Goal: Task Accomplishment & Management: Manage account settings

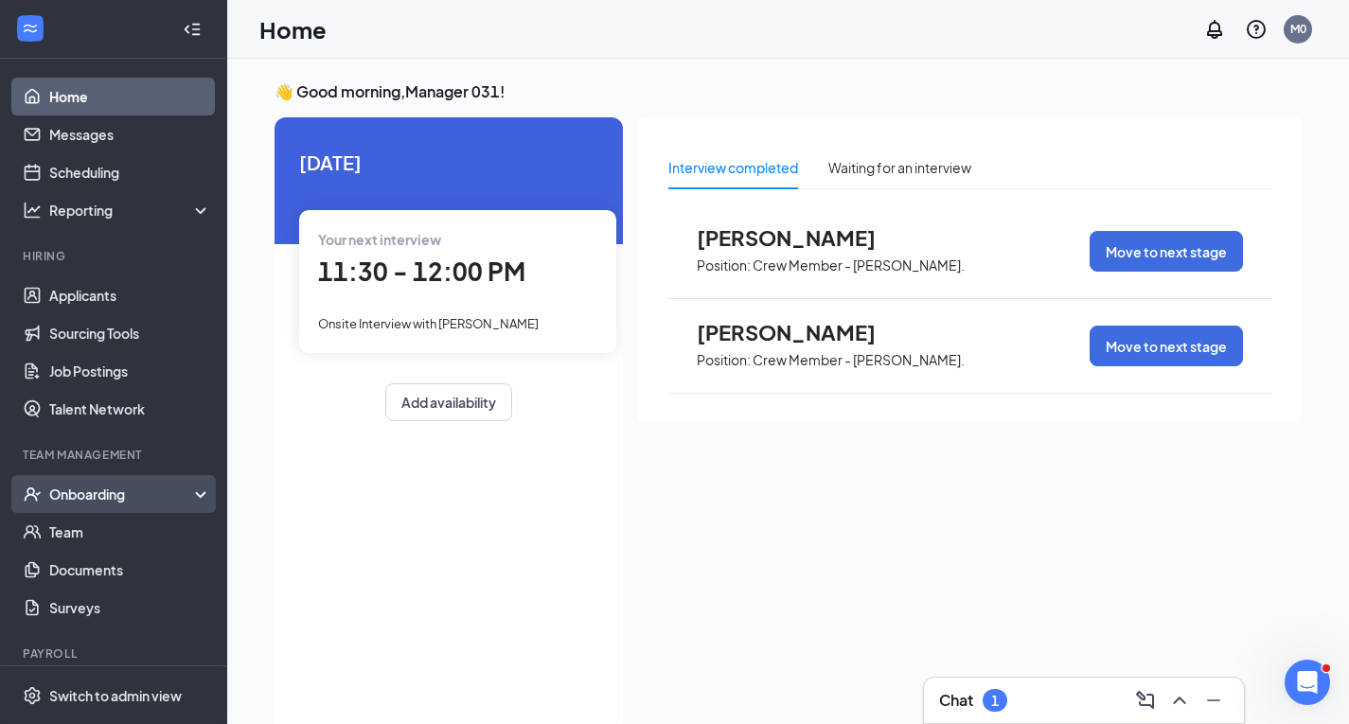
click at [95, 496] on div "Onboarding" at bounding box center [122, 494] width 146 height 19
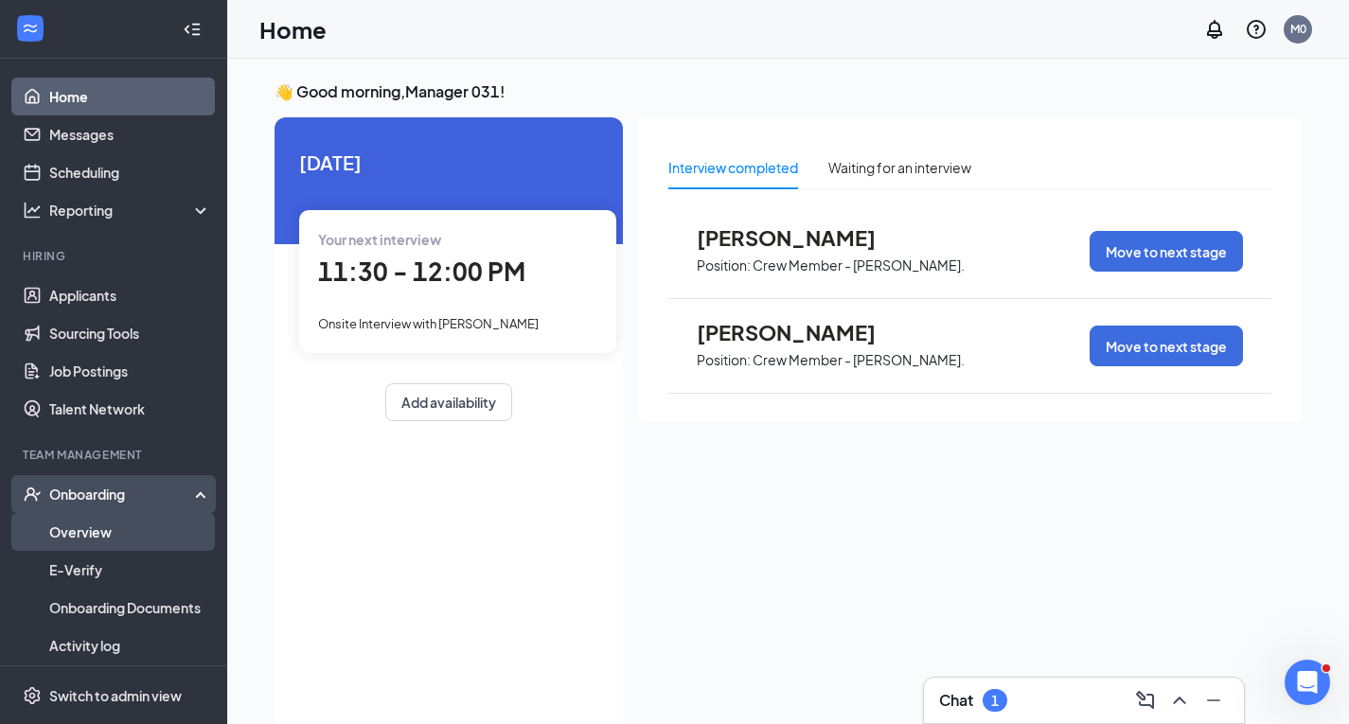
click at [121, 533] on link "Overview" at bounding box center [130, 532] width 162 height 38
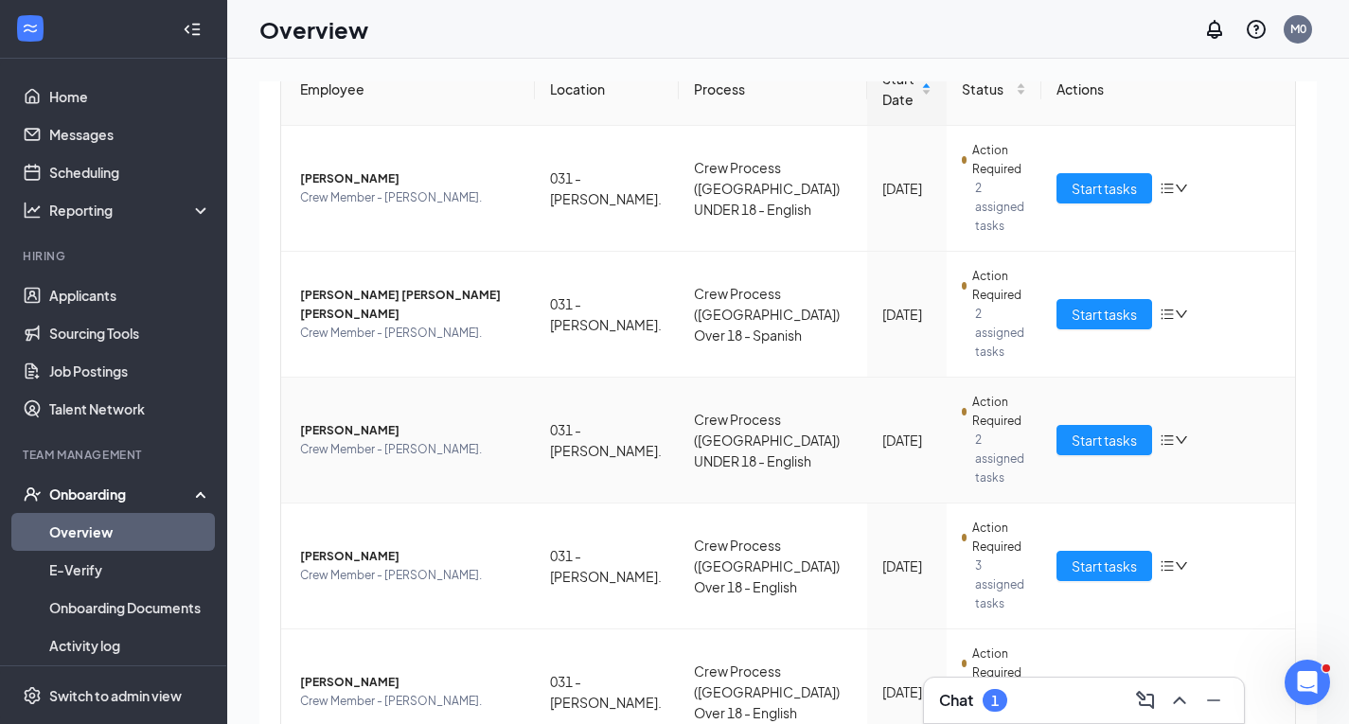
scroll to position [216, 0]
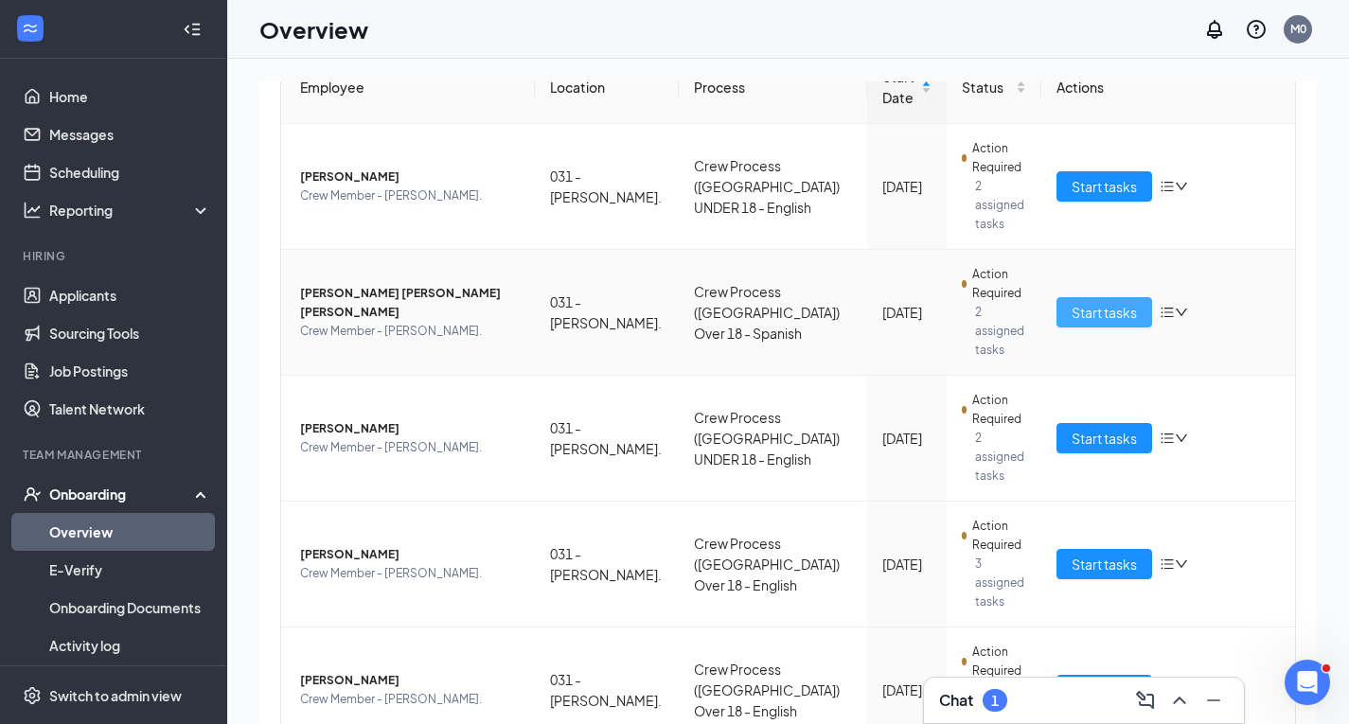
click at [1107, 302] on span "Start tasks" at bounding box center [1104, 312] width 65 height 21
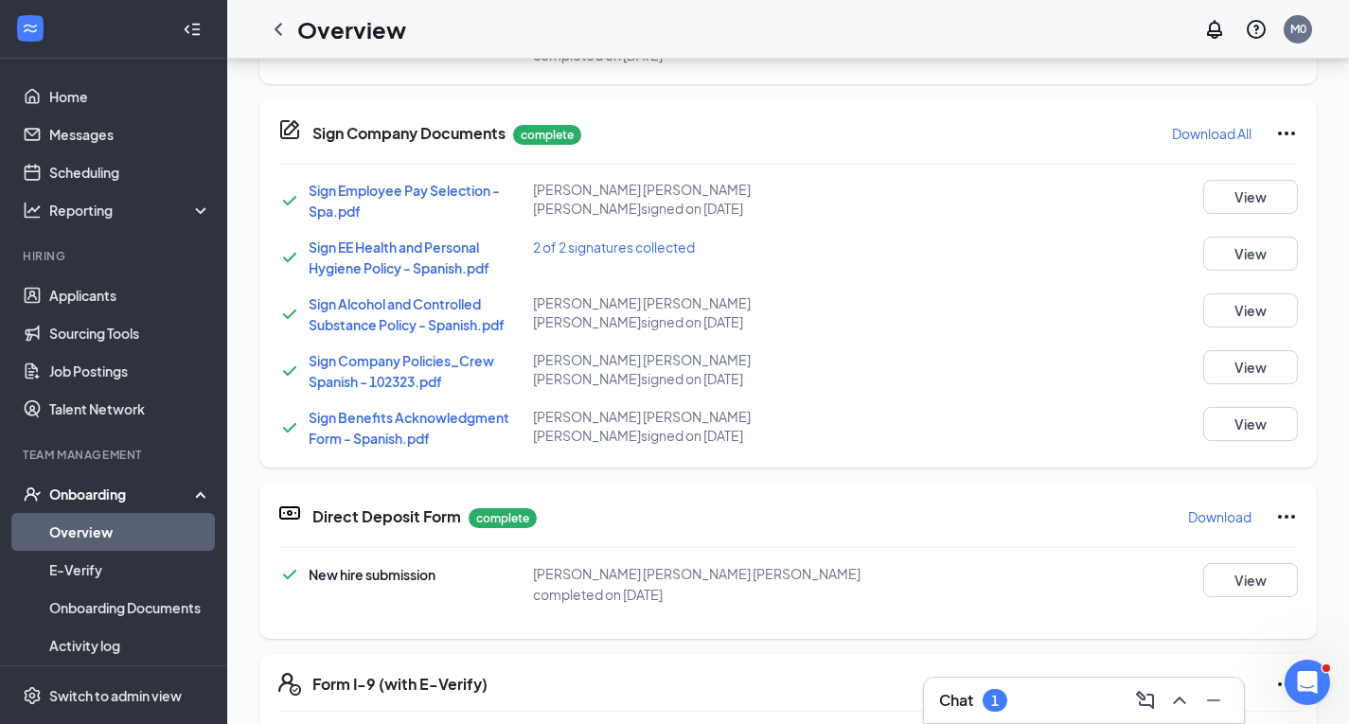
scroll to position [379, 0]
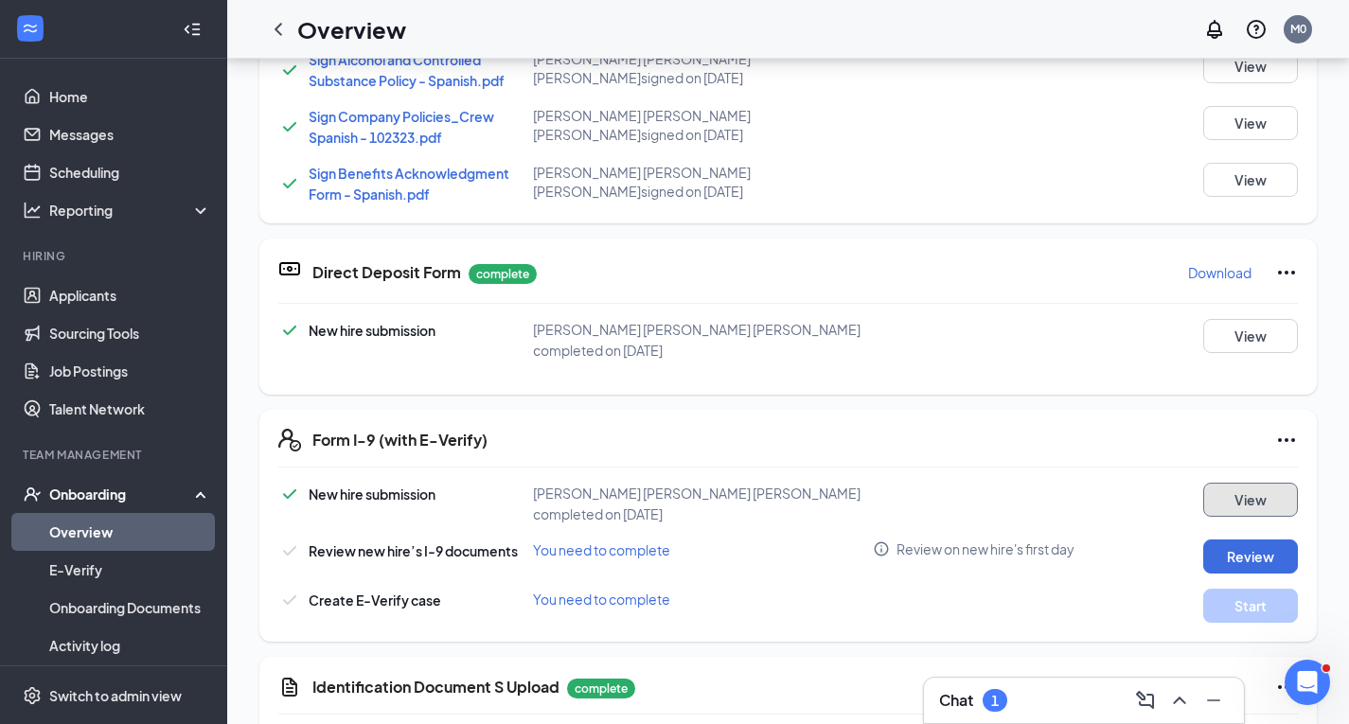
click at [1231, 502] on button "View" at bounding box center [1250, 500] width 95 height 34
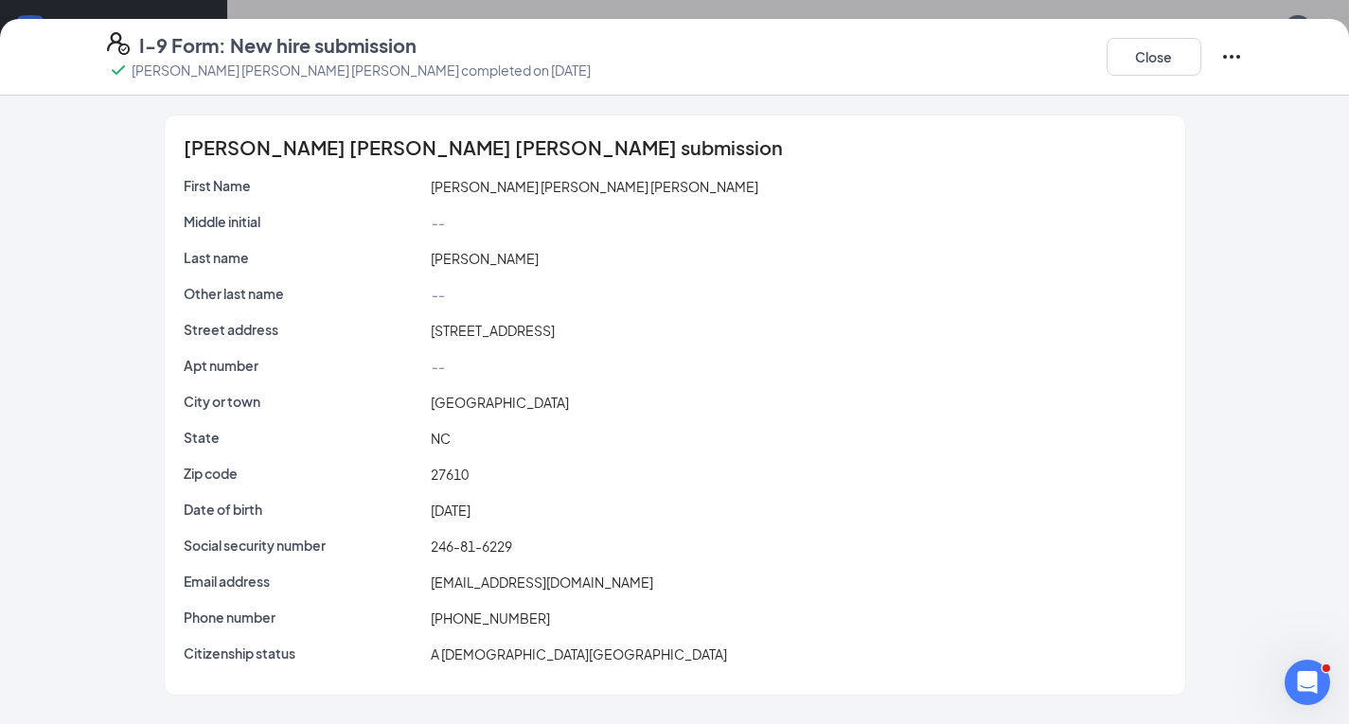
scroll to position [568, 0]
click at [1186, 60] on button "Close" at bounding box center [1154, 57] width 95 height 38
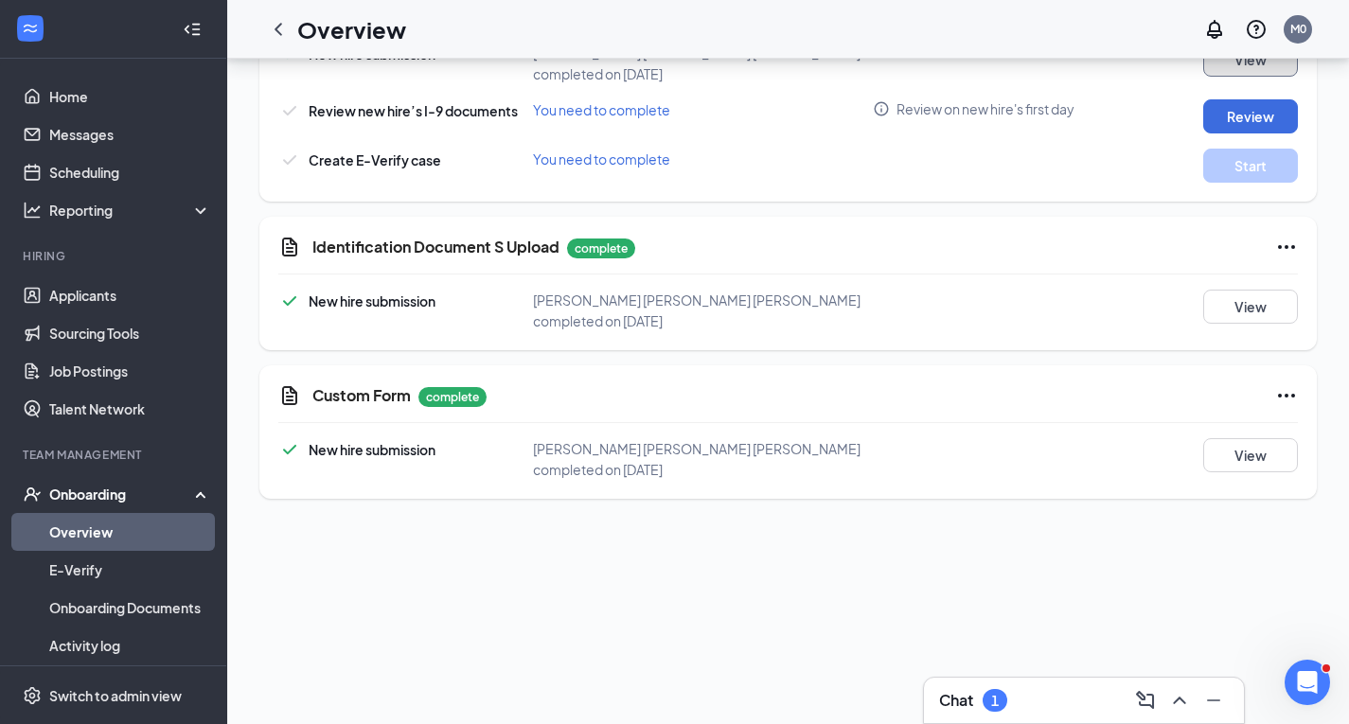
scroll to position [202, 0]
click at [1257, 317] on button "View" at bounding box center [1250, 308] width 95 height 34
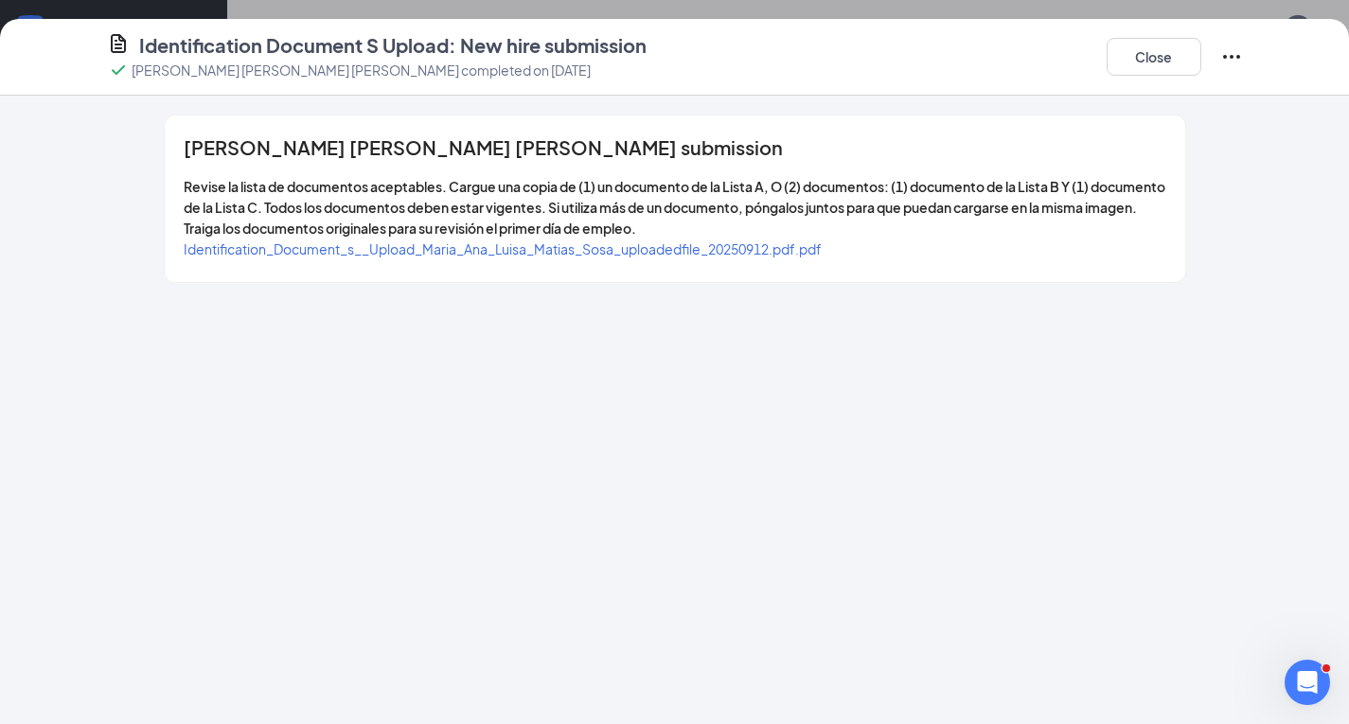
click at [725, 251] on span "Identification_Document_s__Upload_Maria_Ana_Luisa_Matias_Sosa_uploadedfile_2025…" at bounding box center [503, 248] width 638 height 17
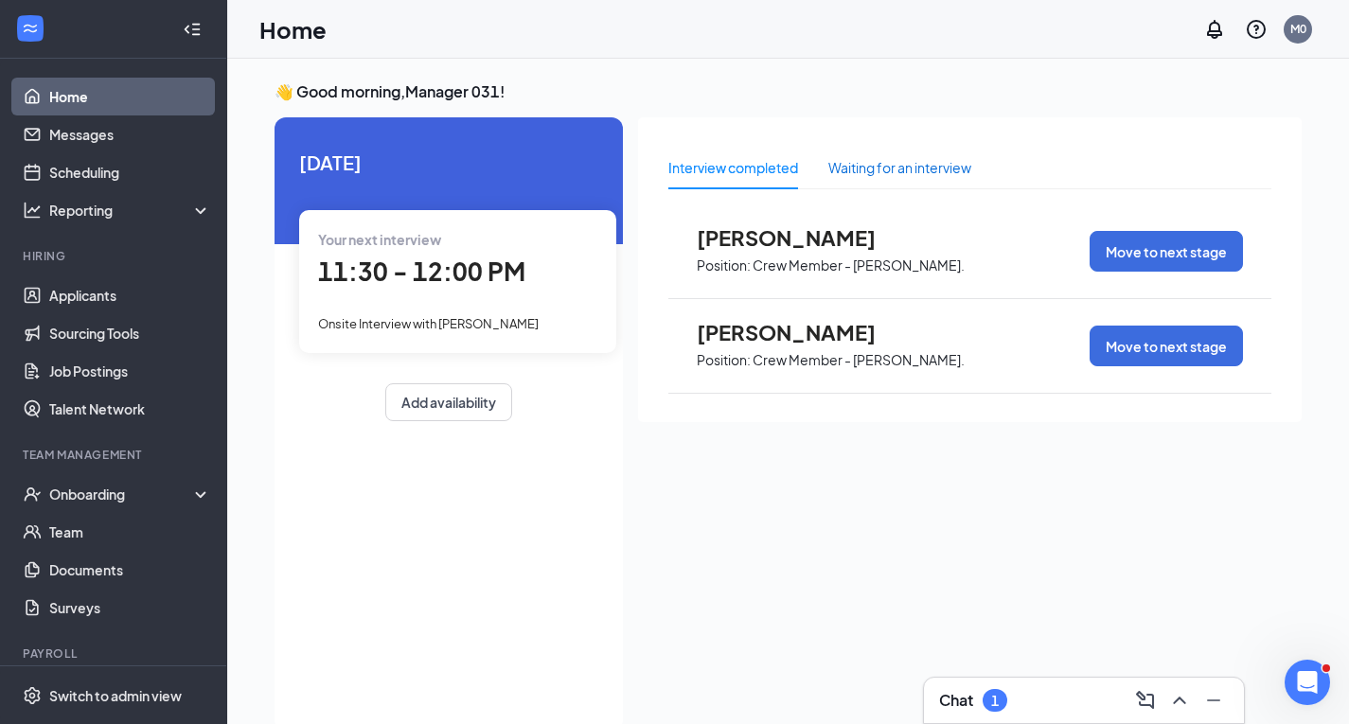
click at [921, 176] on div "Waiting for an interview" at bounding box center [899, 167] width 143 height 21
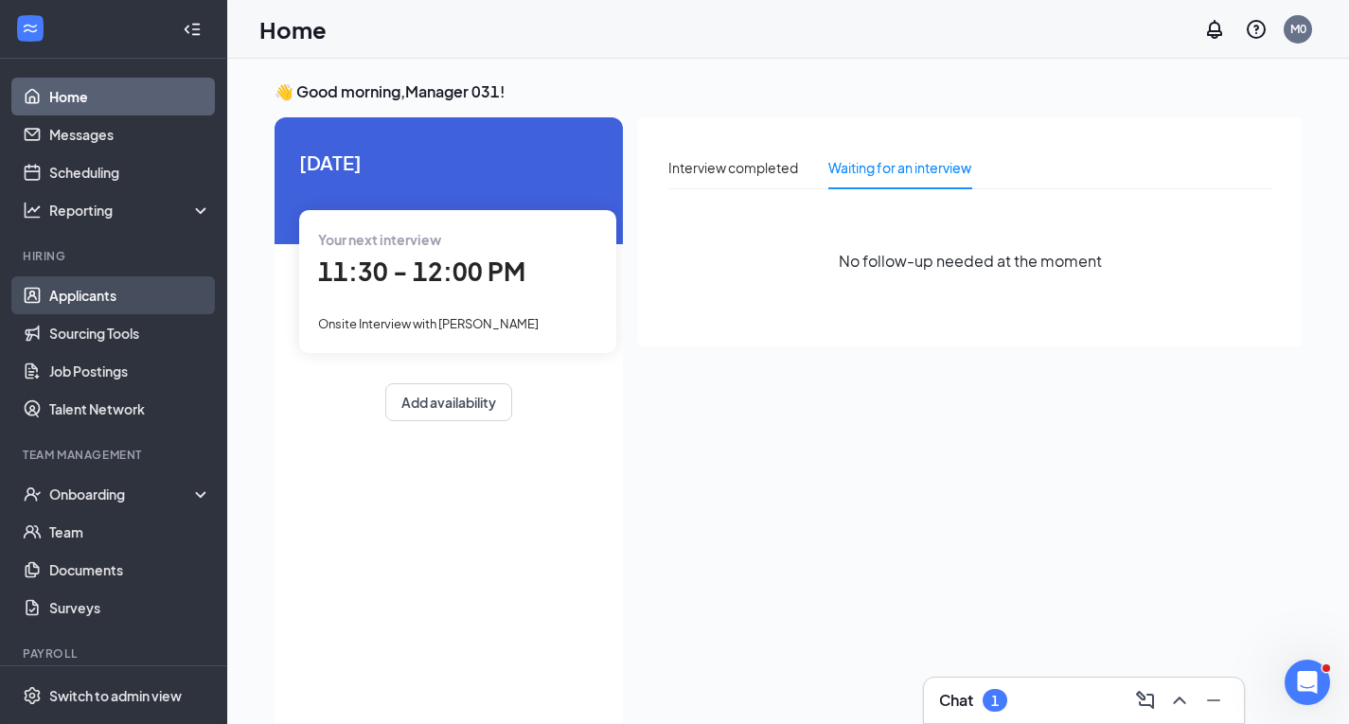
click at [96, 297] on link "Applicants" at bounding box center [130, 295] width 162 height 38
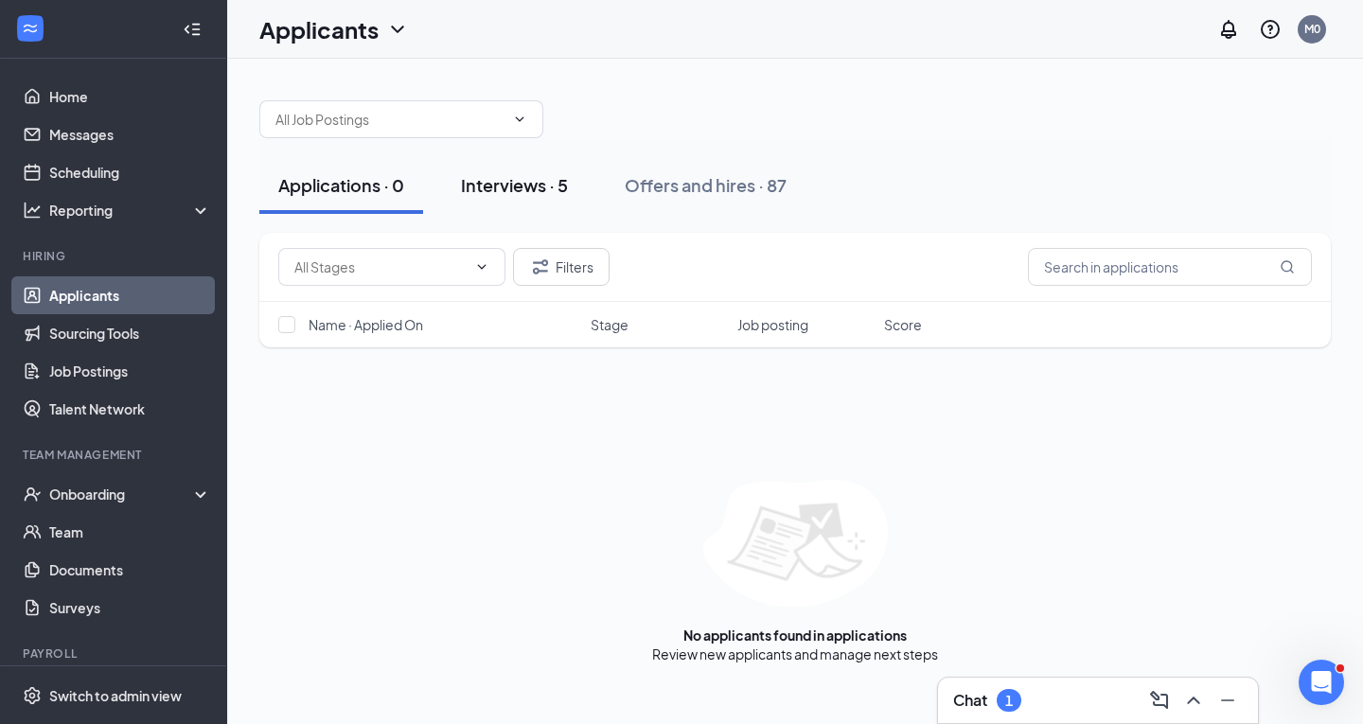
click at [513, 193] on div "Interviews · 5" at bounding box center [514, 185] width 107 height 24
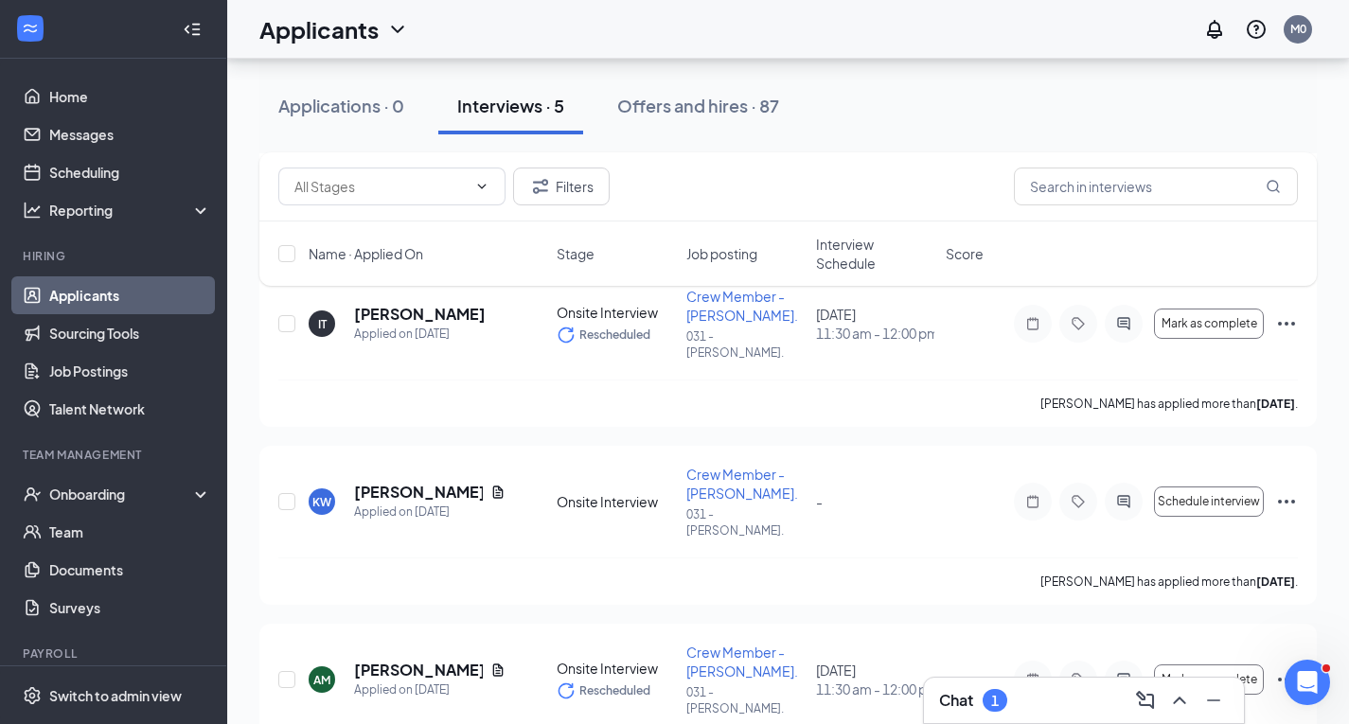
scroll to position [474, 0]
click at [673, 111] on div "Offers and hires · 87" at bounding box center [698, 106] width 162 height 24
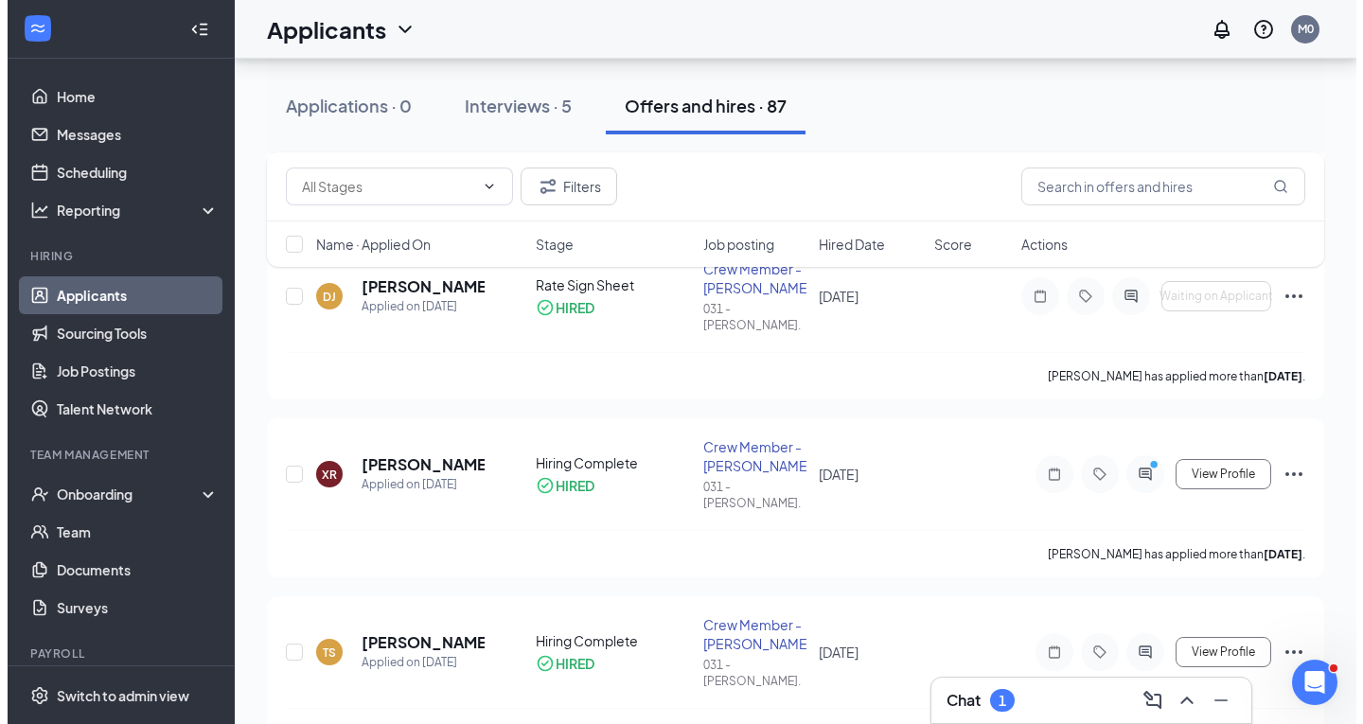
scroll to position [663, 0]
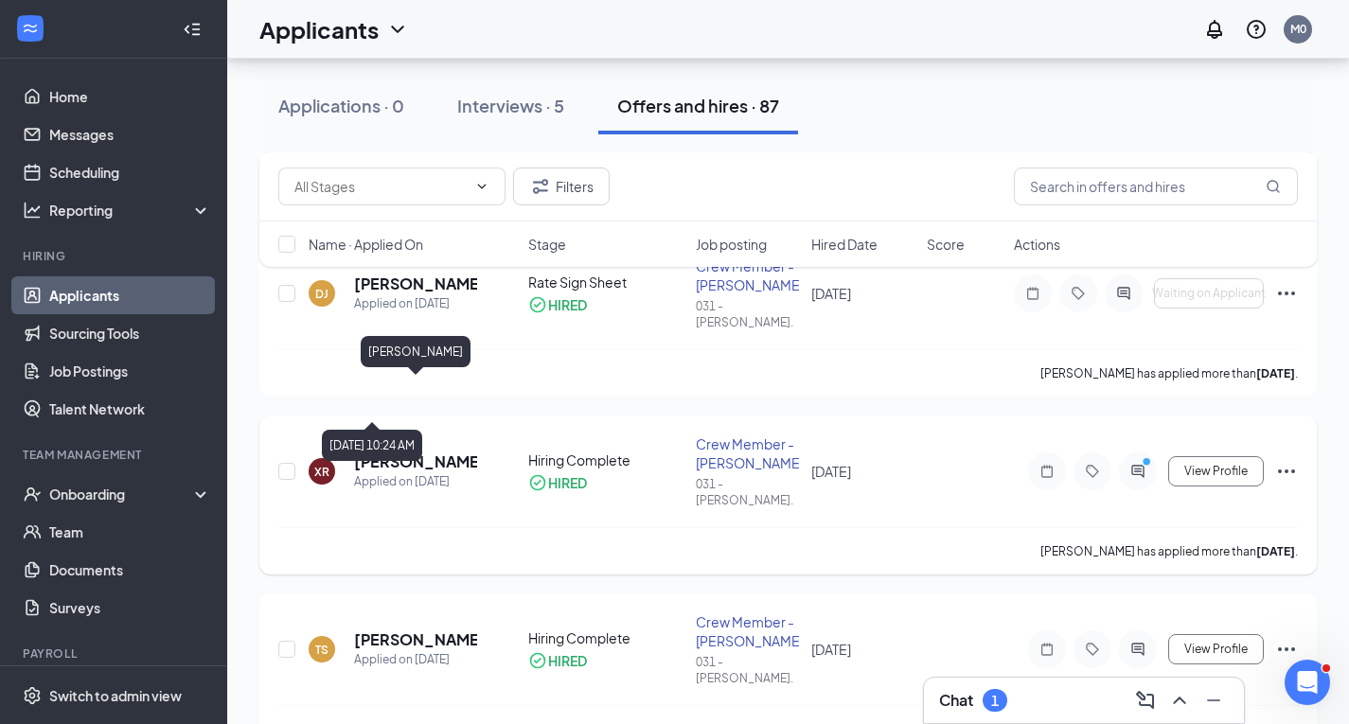
click at [426, 452] on h5 "[PERSON_NAME]" at bounding box center [415, 462] width 123 height 21
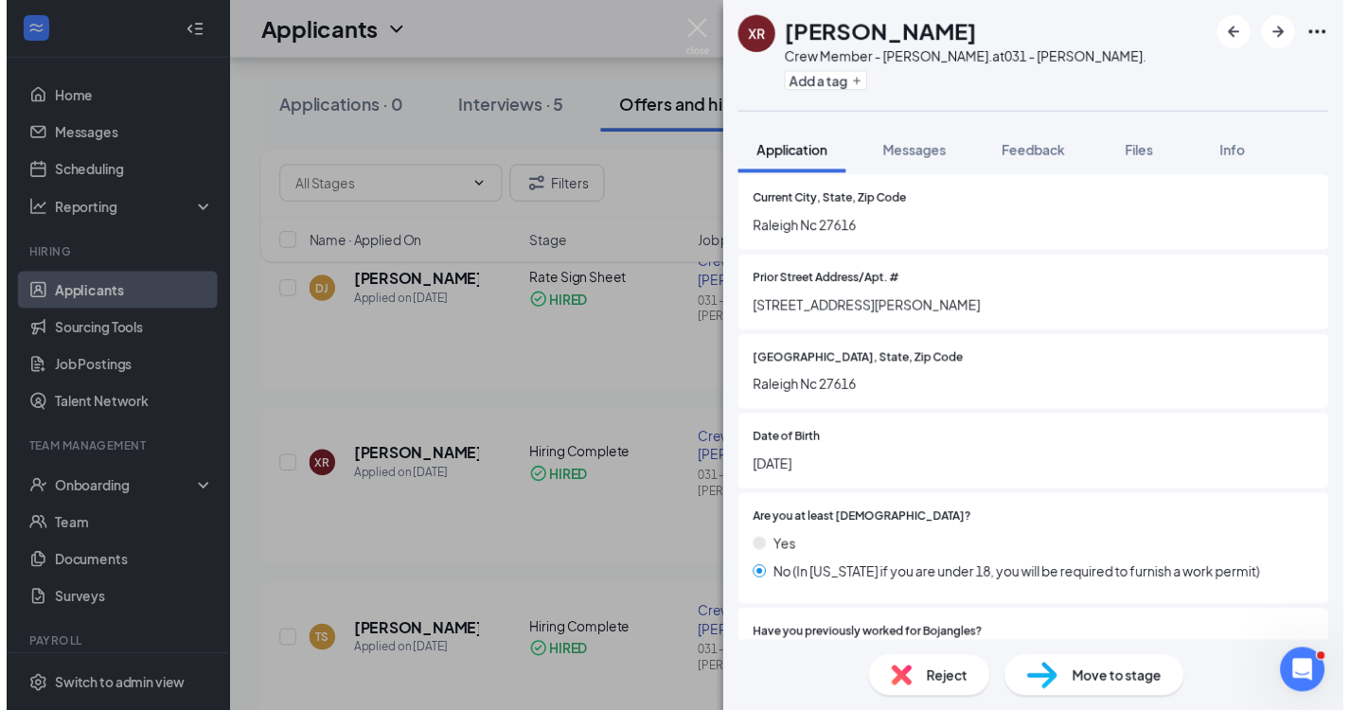
scroll to position [473, 0]
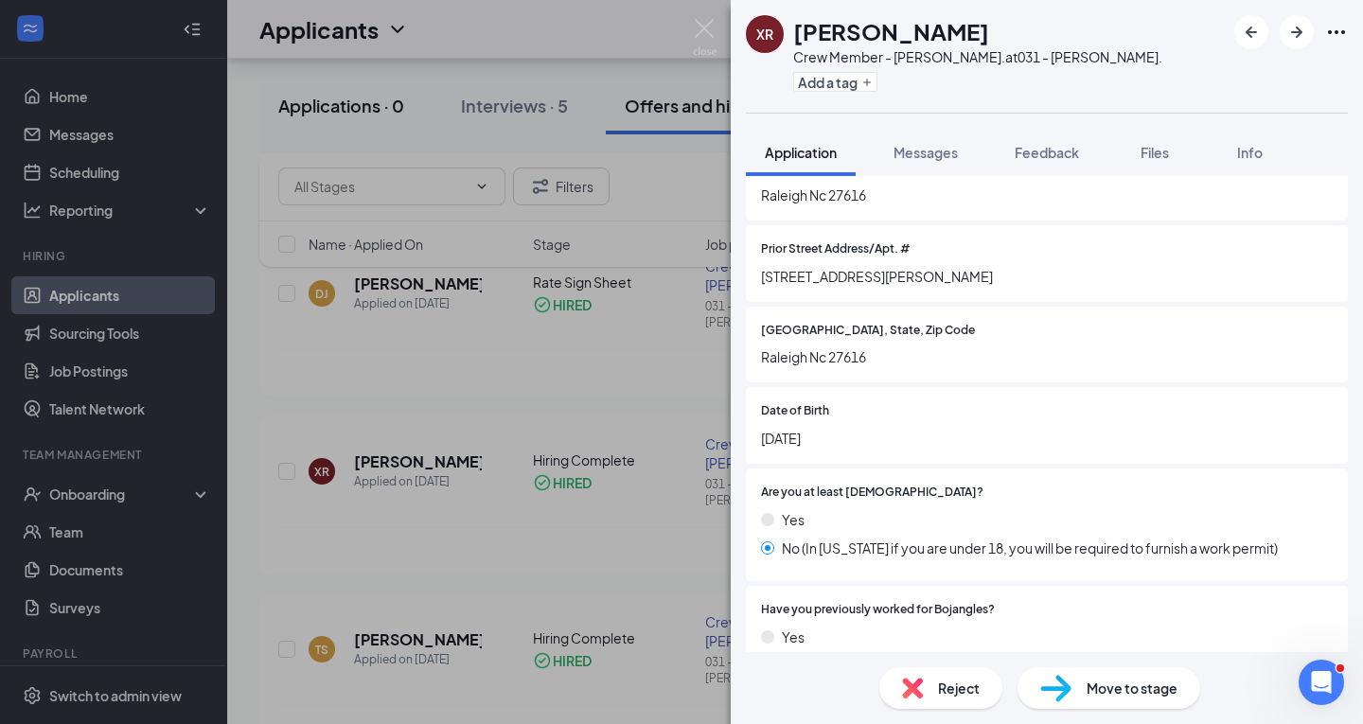
drag, startPoint x: 239, startPoint y: 230, endPoint x: 325, endPoint y: 125, distance: 135.9
click at [241, 230] on div "XR [PERSON_NAME] Crew Member - [PERSON_NAME]. at 031 - [PERSON_NAME]. Add a tag…" at bounding box center [681, 362] width 1363 height 724
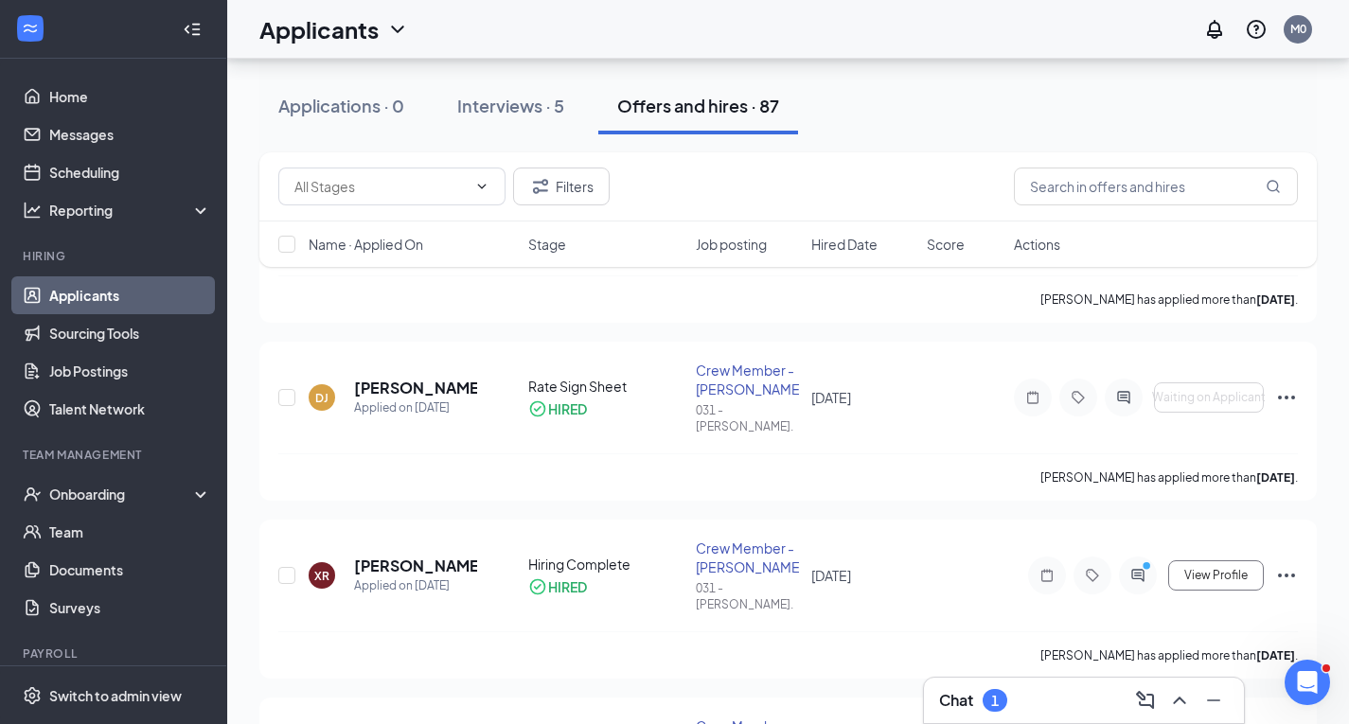
scroll to position [568, 0]
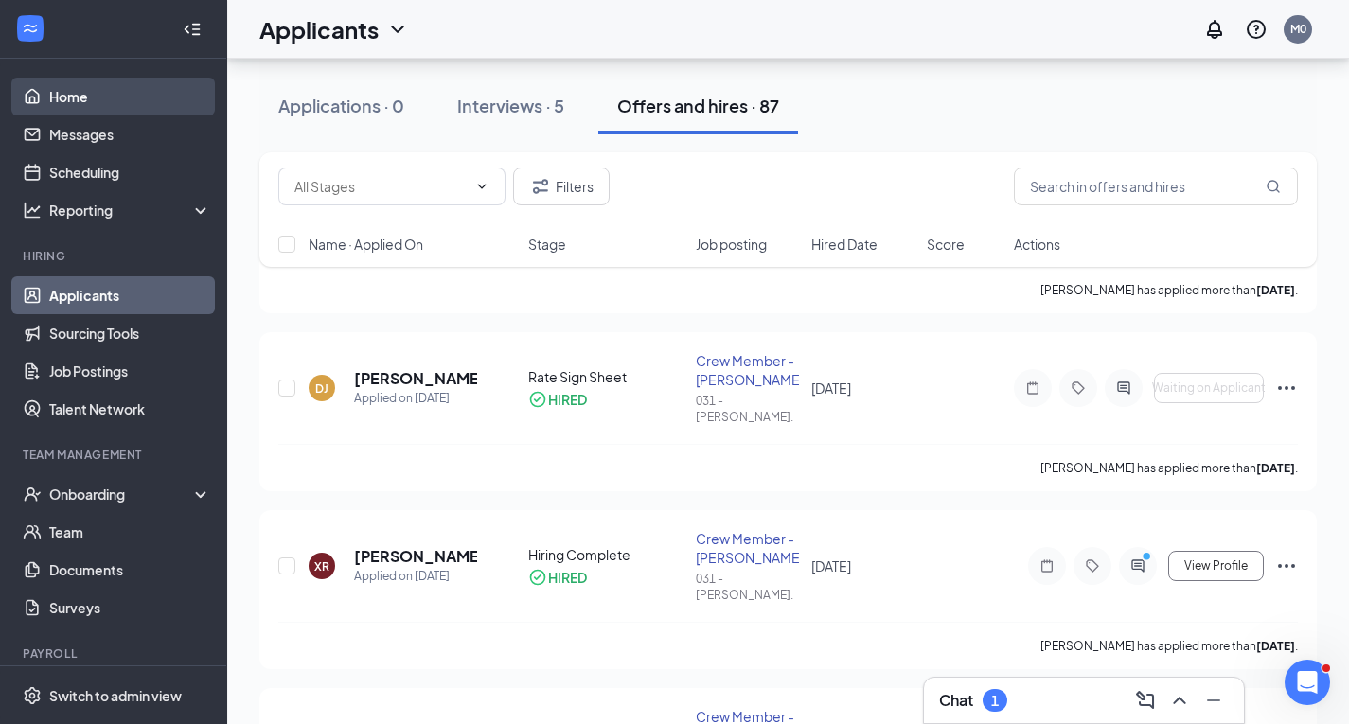
click at [102, 101] on link "Home" at bounding box center [130, 97] width 162 height 38
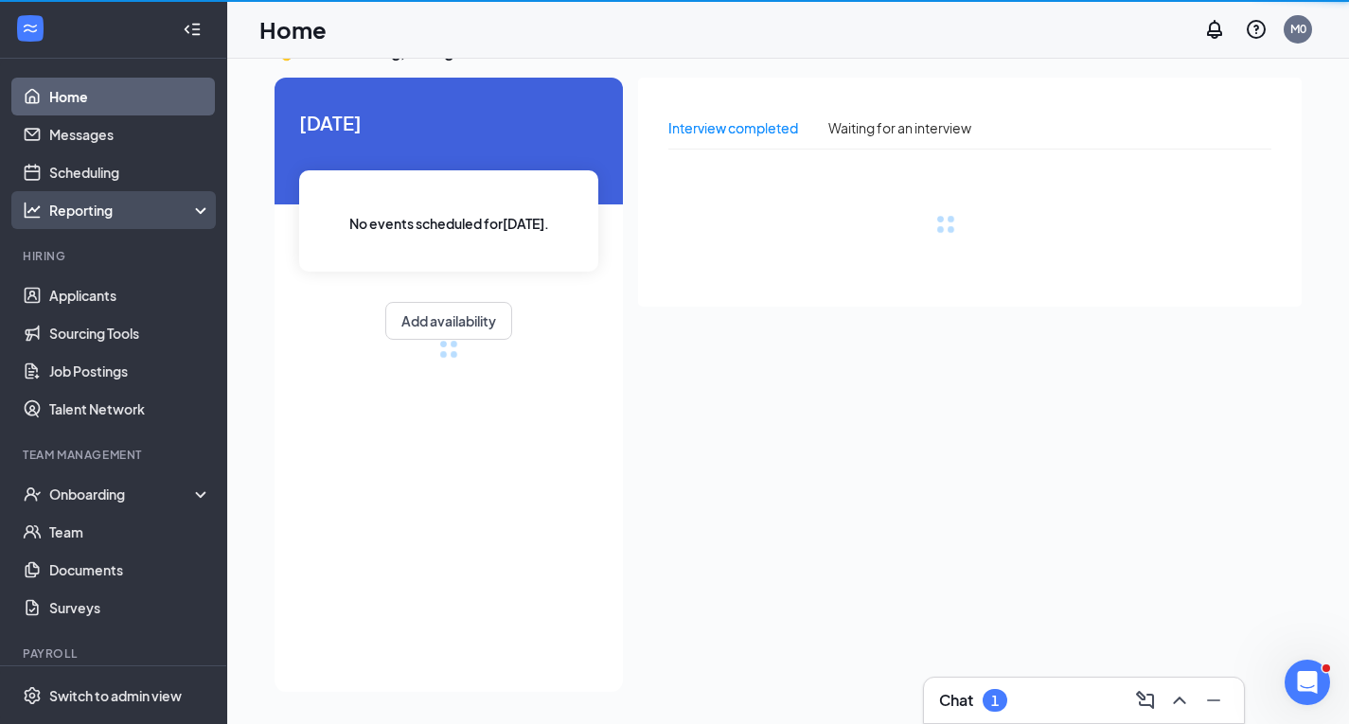
scroll to position [40, 0]
